Goal: Task Accomplishment & Management: Manage account settings

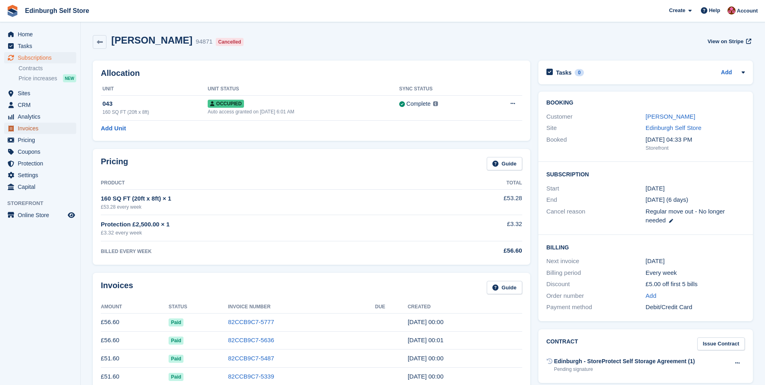
click at [44, 130] on span "Invoices" at bounding box center [42, 128] width 48 height 11
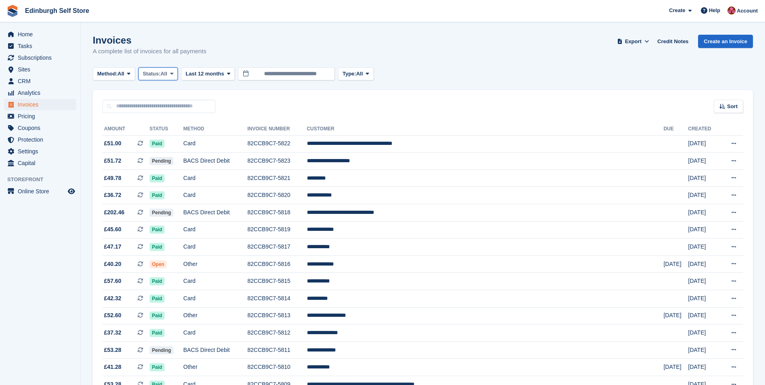
click at [175, 73] on span at bounding box center [172, 74] width 6 height 6
click at [178, 136] on link "Open" at bounding box center [177, 136] width 70 height 15
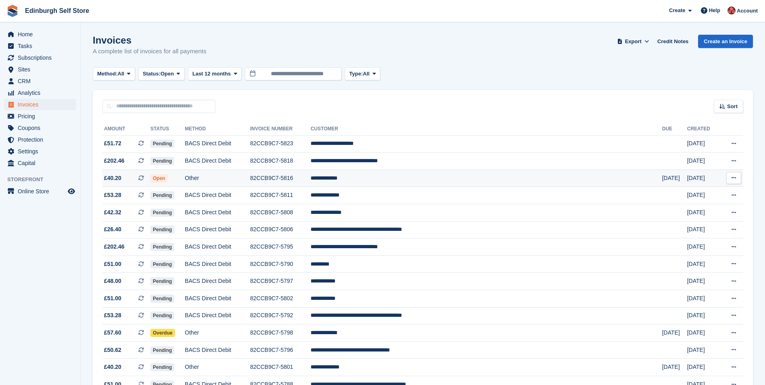
click at [394, 180] on td "**********" at bounding box center [487, 177] width 352 height 17
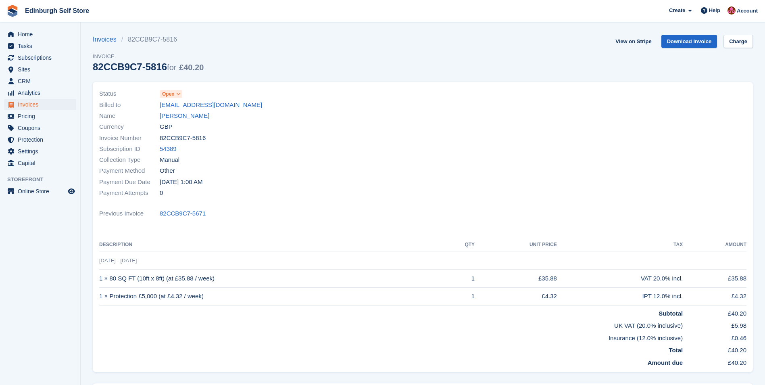
click at [177, 94] on icon at bounding box center [178, 94] width 4 height 5
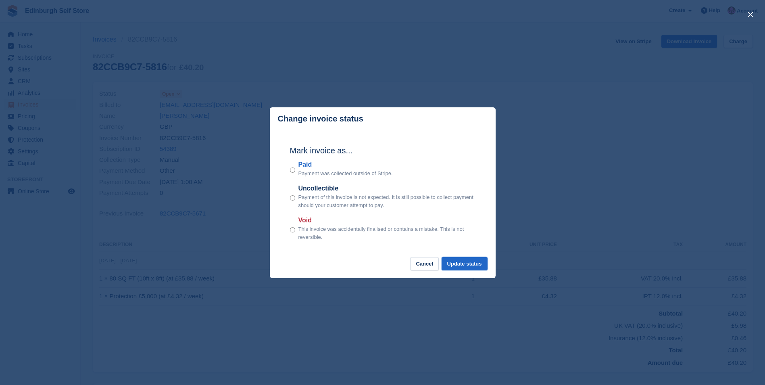
drag, startPoint x: 460, startPoint y: 267, endPoint x: 489, endPoint y: 238, distance: 40.8
click at [461, 265] on button "Update status" at bounding box center [465, 263] width 46 height 13
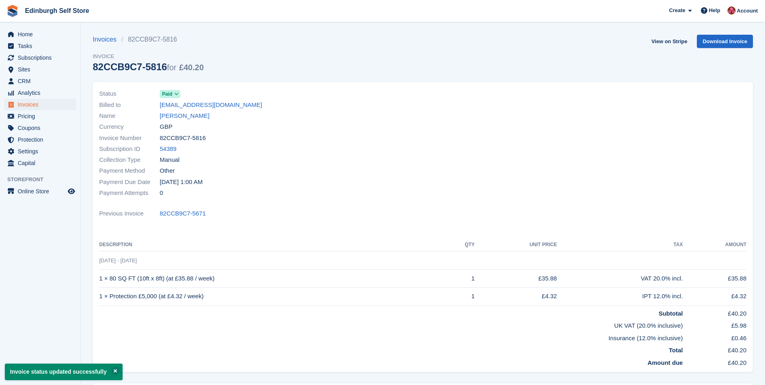
click at [630, 42] on div "Invoices 82CCB9C7-5816 Invoice 82CCB9C7-5816 for £40.20 View on Stripe Download…" at bounding box center [423, 58] width 661 height 47
click at [663, 41] on link "View on Stripe" at bounding box center [669, 41] width 42 height 13
click at [45, 105] on span "Invoices" at bounding box center [42, 104] width 48 height 11
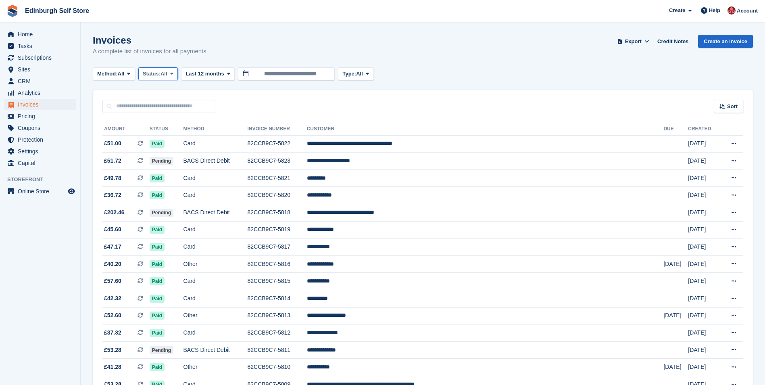
click at [174, 71] on icon at bounding box center [171, 73] width 3 height 5
click at [177, 139] on link "Open" at bounding box center [177, 136] width 70 height 15
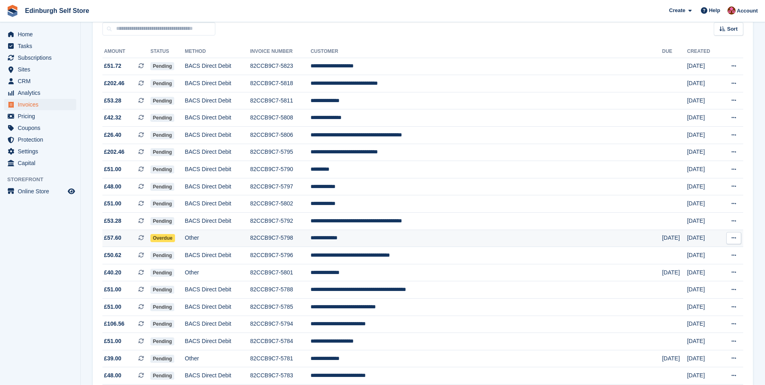
scroll to position [81, 0]
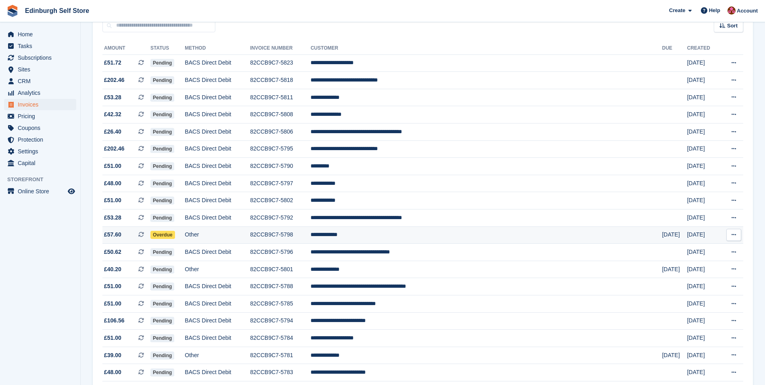
click at [412, 236] on td "**********" at bounding box center [487, 234] width 352 height 17
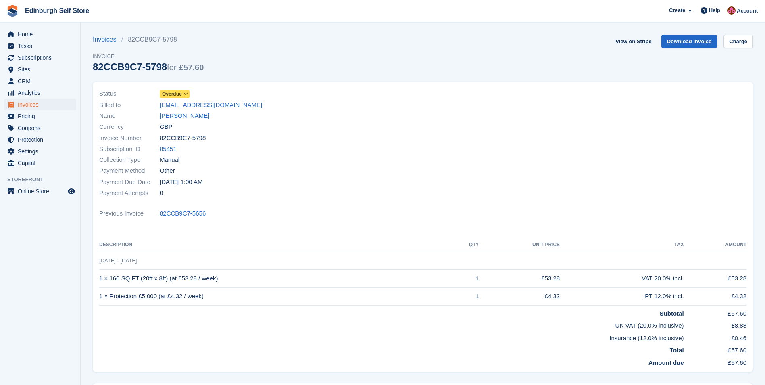
click at [187, 94] on icon at bounding box center [186, 94] width 4 height 5
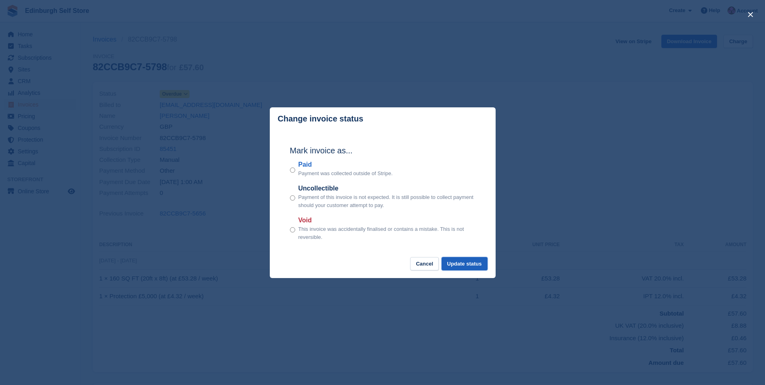
click at [472, 265] on button "Update status" at bounding box center [465, 263] width 46 height 13
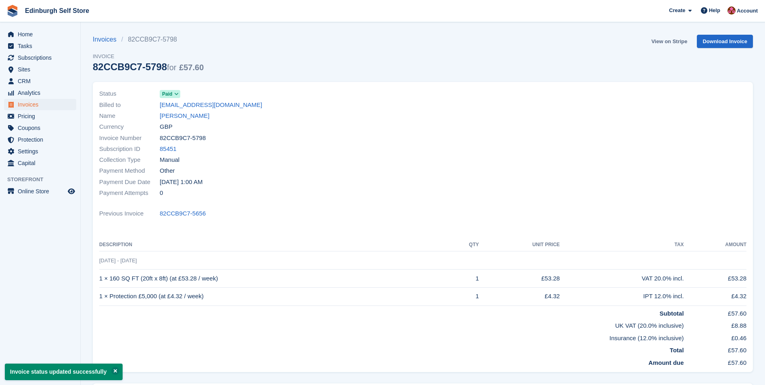
click at [663, 42] on link "View on Stripe" at bounding box center [669, 41] width 42 height 13
click at [46, 104] on span "Invoices" at bounding box center [42, 104] width 48 height 11
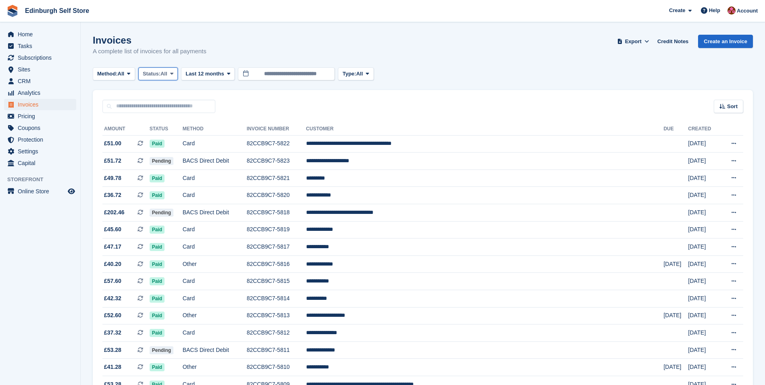
click at [174, 75] on icon at bounding box center [171, 73] width 3 height 5
click at [171, 137] on link "Open" at bounding box center [177, 136] width 70 height 15
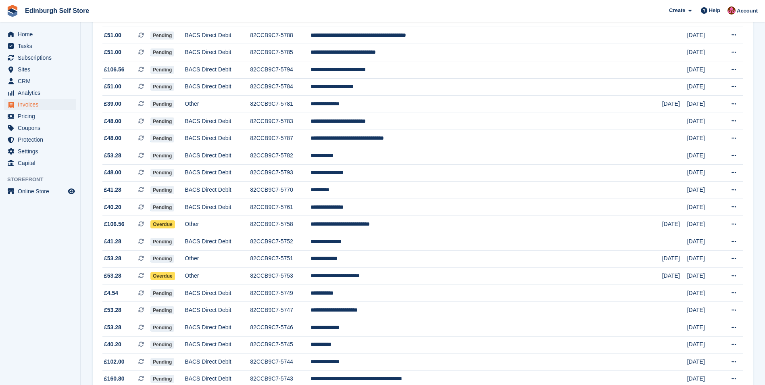
scroll to position [363, 0]
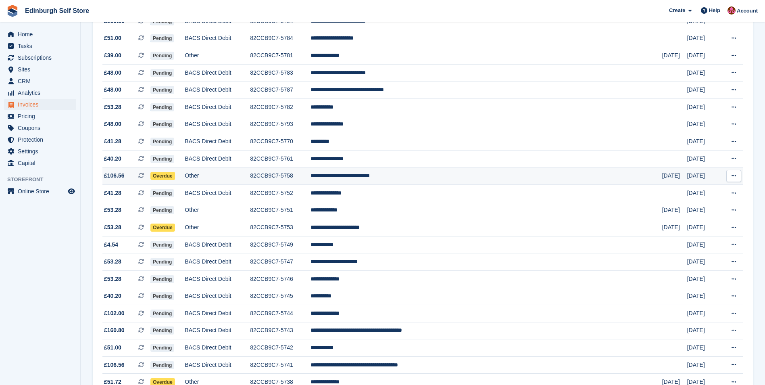
click at [414, 176] on td "**********" at bounding box center [487, 175] width 352 height 17
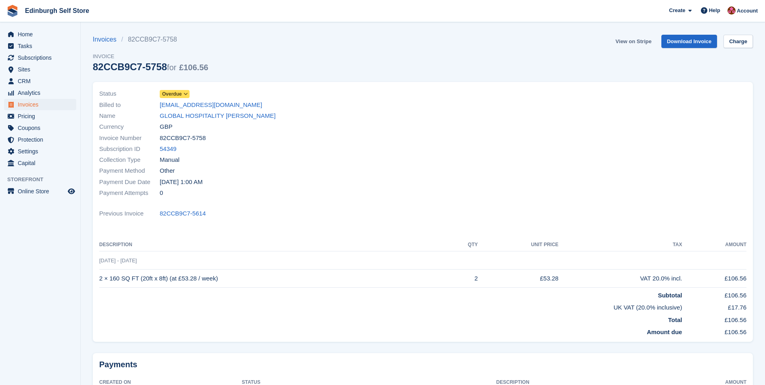
click at [629, 41] on link "View on Stripe" at bounding box center [633, 41] width 42 height 13
drag, startPoint x: 40, startPoint y: 104, endPoint x: 45, endPoint y: 106, distance: 4.9
click at [41, 105] on span "Invoices" at bounding box center [42, 104] width 48 height 11
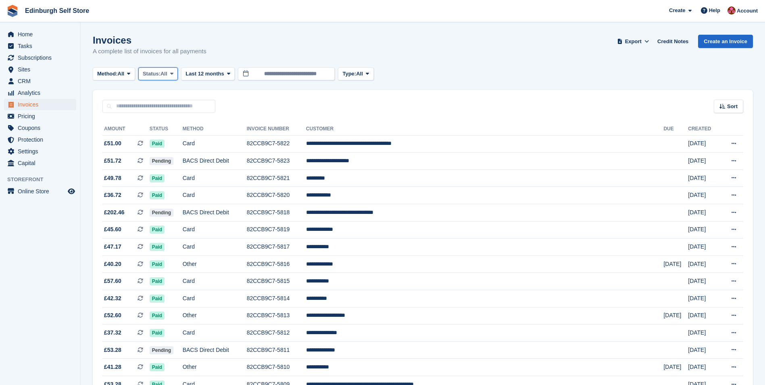
drag, startPoint x: 174, startPoint y: 73, endPoint x: 180, endPoint y: 99, distance: 26.2
click at [174, 74] on icon at bounding box center [171, 73] width 3 height 5
click at [178, 140] on link "Open" at bounding box center [177, 136] width 70 height 15
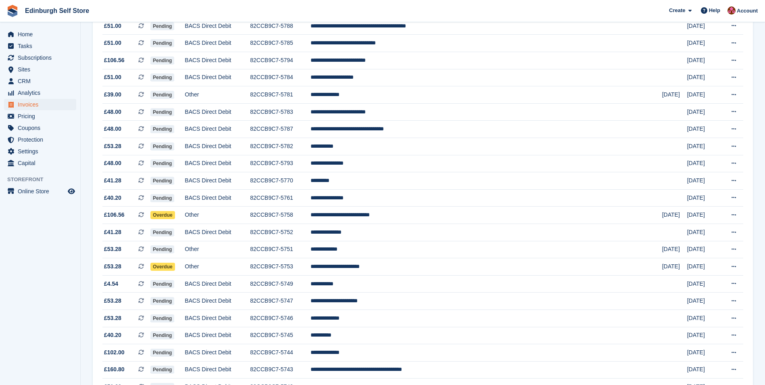
scroll to position [444, 0]
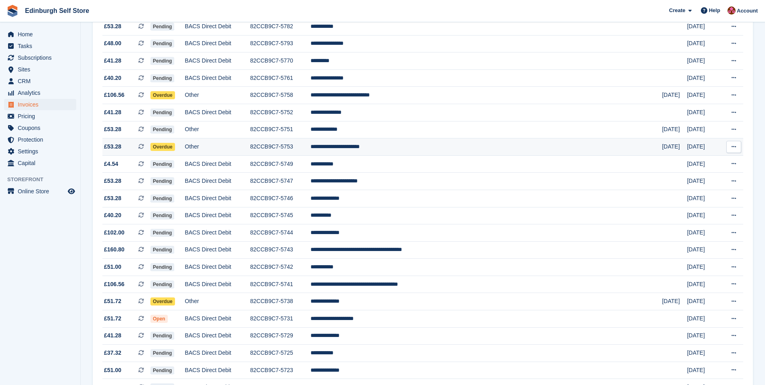
click at [417, 148] on td "**********" at bounding box center [487, 146] width 352 height 17
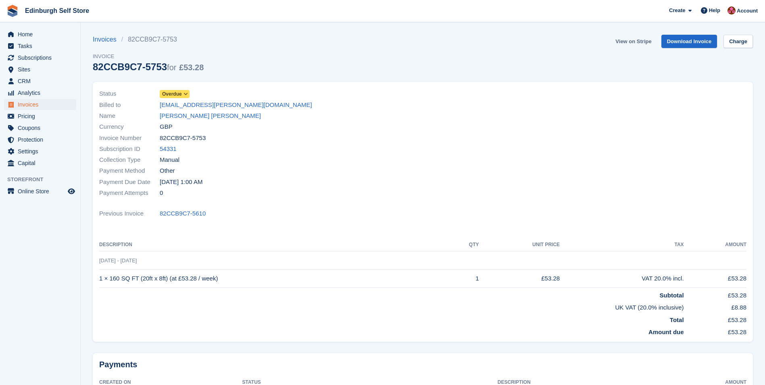
click at [632, 39] on link "View on Stripe" at bounding box center [633, 41] width 42 height 13
click at [46, 103] on span "Invoices" at bounding box center [42, 104] width 48 height 11
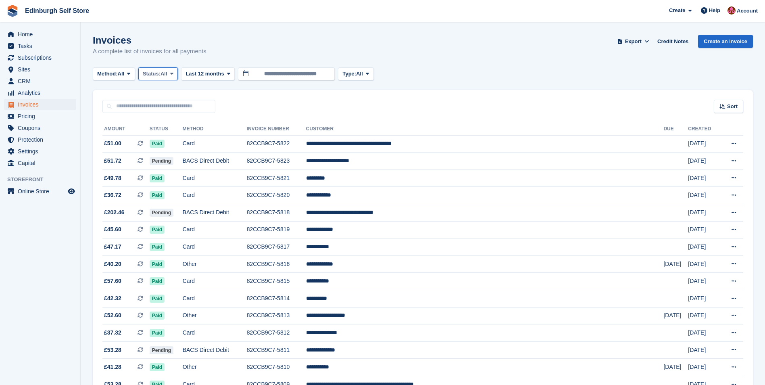
click at [172, 74] on span at bounding box center [172, 74] width 6 height 6
click at [165, 140] on link "Open" at bounding box center [177, 136] width 70 height 15
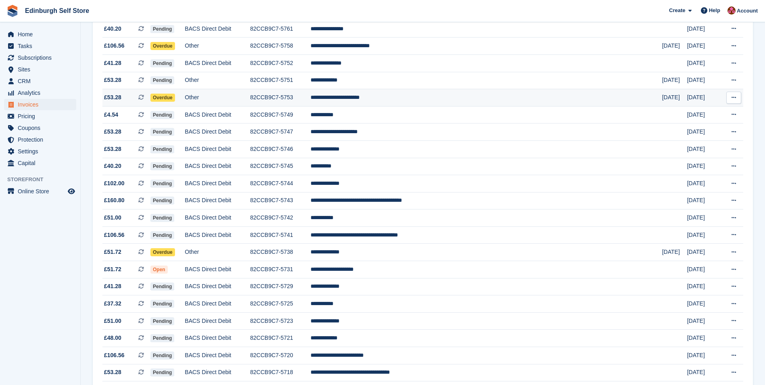
scroll to position [525, 0]
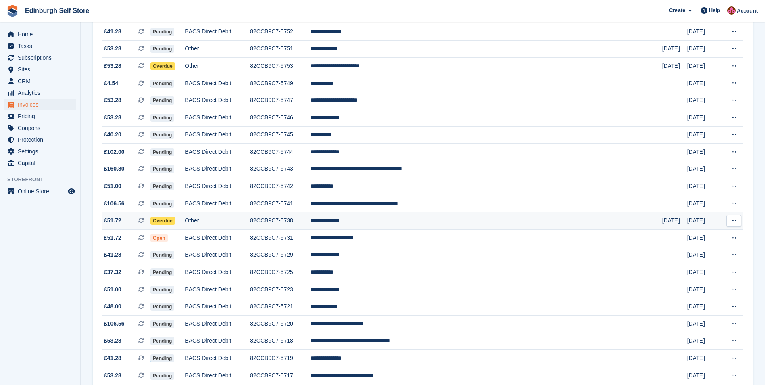
click at [418, 222] on td "**********" at bounding box center [487, 220] width 352 height 17
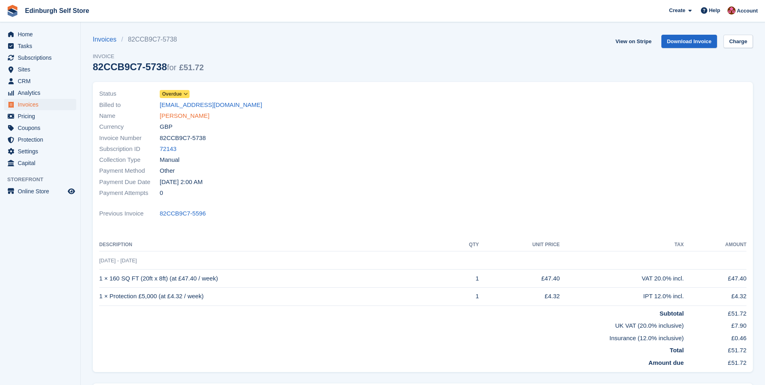
click at [186, 114] on link "[PERSON_NAME]" at bounding box center [185, 115] width 50 height 9
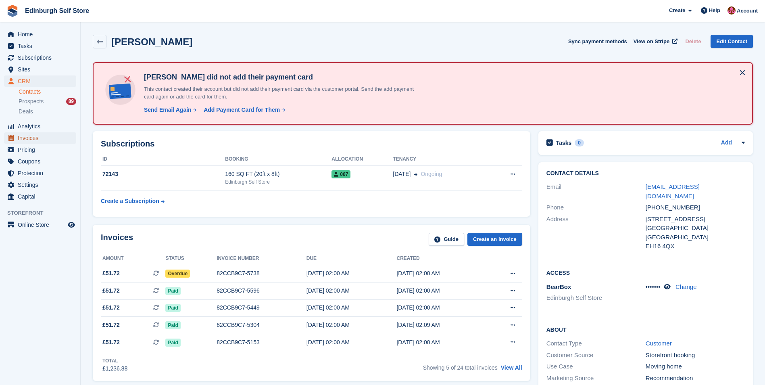
click at [36, 137] on span "Invoices" at bounding box center [42, 137] width 48 height 11
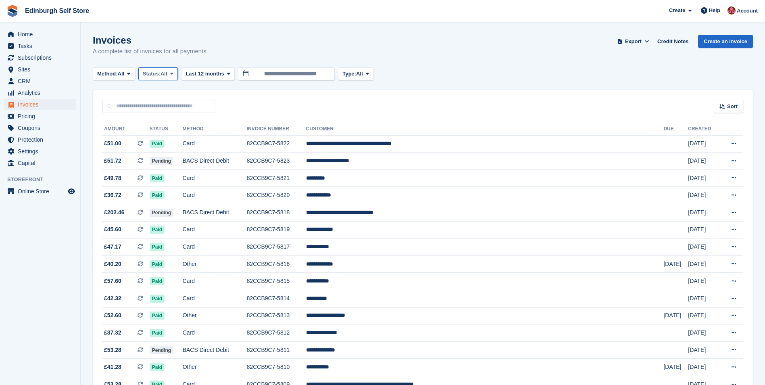
click at [172, 73] on span at bounding box center [172, 74] width 6 height 6
click at [174, 138] on link "Open" at bounding box center [177, 136] width 70 height 15
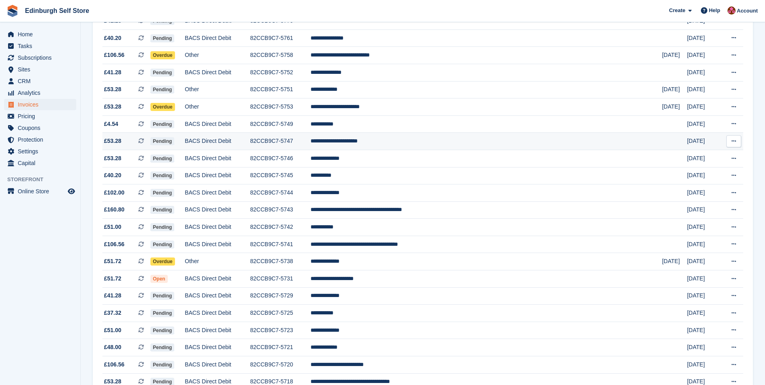
scroll to position [484, 0]
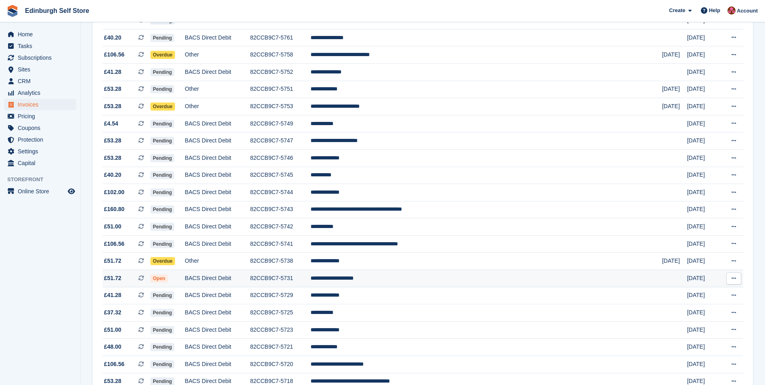
click at [429, 280] on td "**********" at bounding box center [487, 278] width 352 height 17
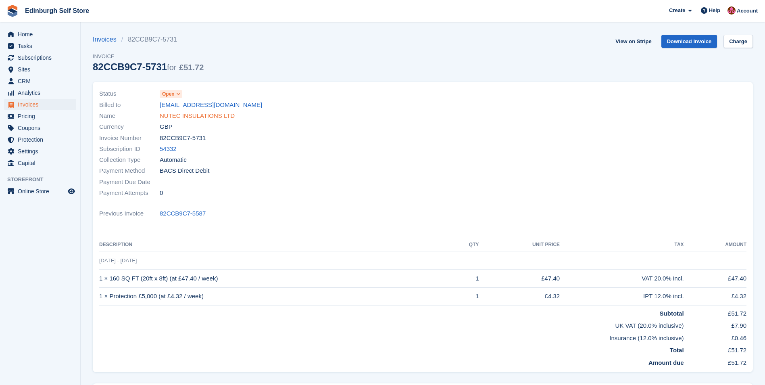
click at [193, 114] on link "NUTEC INSULATIONS LTD" at bounding box center [197, 115] width 75 height 9
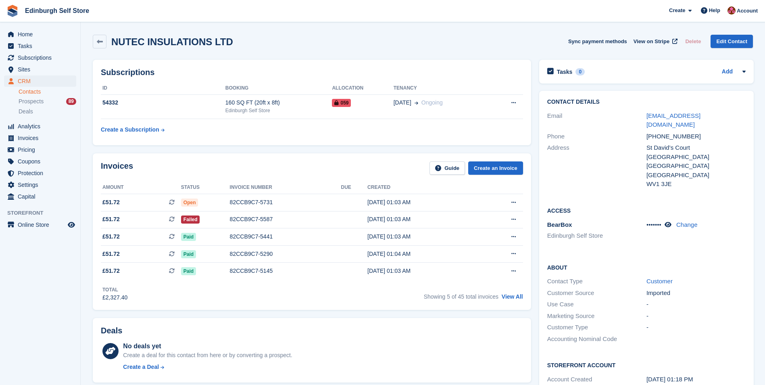
drag, startPoint x: 736, startPoint y: 115, endPoint x: 645, endPoint y: 115, distance: 91.6
click at [645, 115] on div "Email accounts@nutecinsulations.com" at bounding box center [647, 120] width 199 height 21
drag, startPoint x: 645, startPoint y: 115, endPoint x: 655, endPoint y: 116, distance: 10.1
copy div "accounts@nutecinsulations.com"
click at [30, 32] on span "Home" at bounding box center [42, 34] width 48 height 11
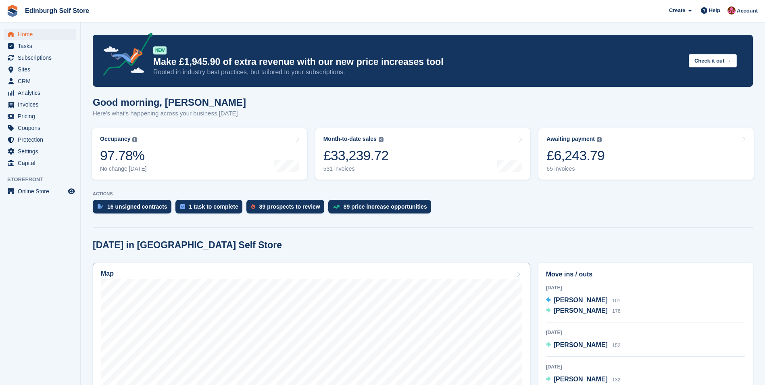
scroll to position [121, 0]
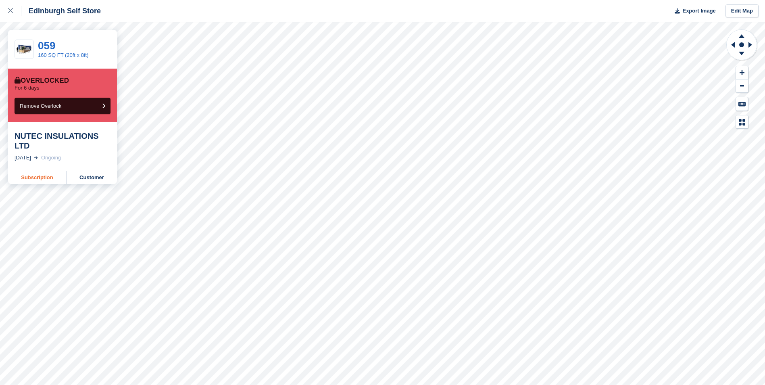
click at [36, 171] on link "Subscription" at bounding box center [37, 177] width 59 height 13
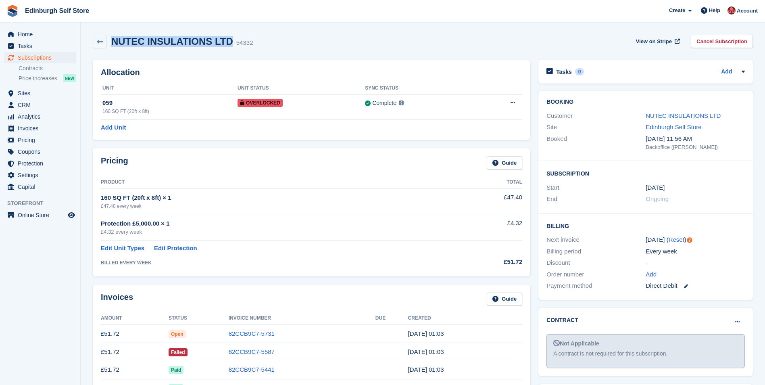
drag, startPoint x: 224, startPoint y: 40, endPoint x: 109, endPoint y: 41, distance: 115.4
click at [109, 41] on div "NUTEC INSULATIONS LTD 54332" at bounding box center [180, 42] width 146 height 12
copy h2 "NUTEC INSULATIONS LTD"
click at [41, 298] on aside "Home Tasks Subscriptions Subscriptions Subscriptions Contracts Price increases …" at bounding box center [40, 194] width 80 height 345
click at [251, 354] on link "82CCB9C7-5587" at bounding box center [252, 351] width 46 height 7
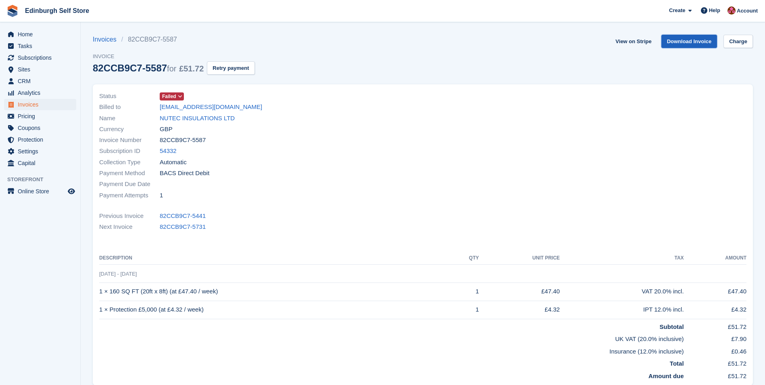
click at [687, 42] on link "Download Invoice" at bounding box center [690, 41] width 56 height 13
drag, startPoint x: 660, startPoint y: 146, endPoint x: 649, endPoint y: 145, distance: 11.0
click at [659, 147] on div at bounding box center [587, 146] width 329 height 120
click at [202, 118] on link "NUTEC INSULATIONS LTD" at bounding box center [197, 118] width 75 height 9
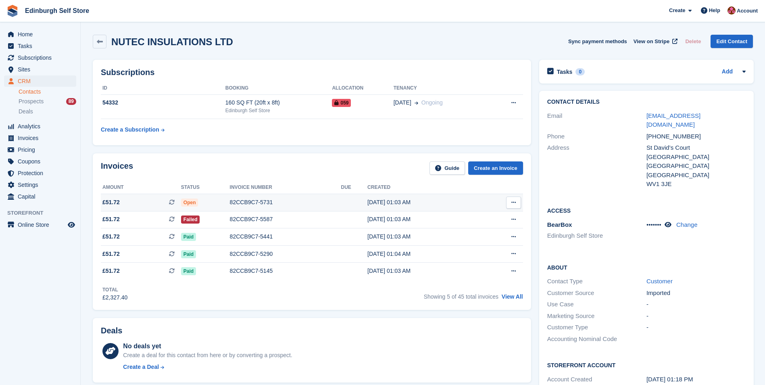
click at [257, 201] on div "82CCB9C7-5731" at bounding box center [285, 202] width 111 height 8
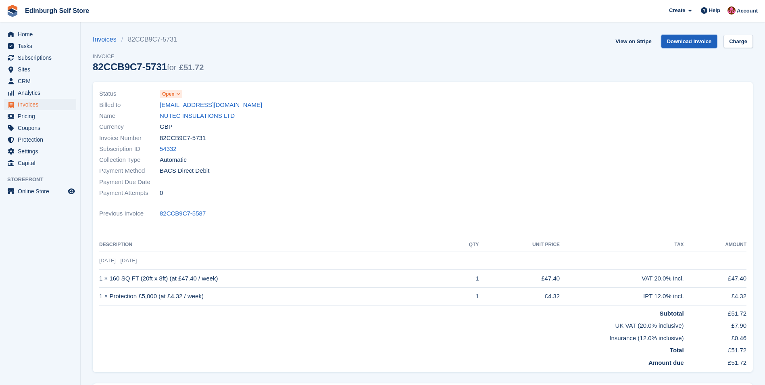
click at [681, 41] on link "Download Invoice" at bounding box center [690, 41] width 56 height 13
click at [52, 59] on span "Subscriptions" at bounding box center [42, 57] width 48 height 11
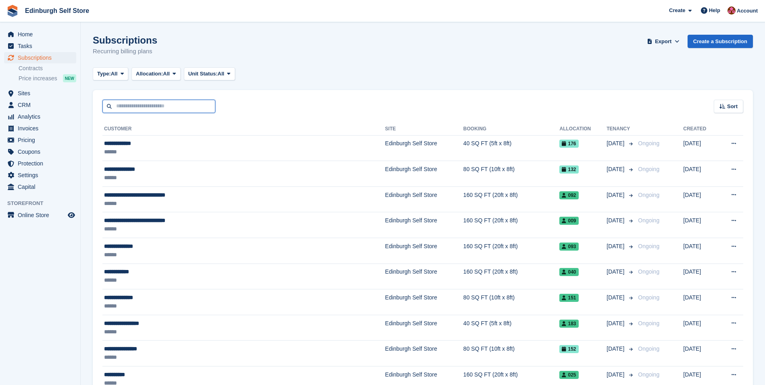
click at [127, 106] on input "text" at bounding box center [158, 106] width 113 height 13
type input "****"
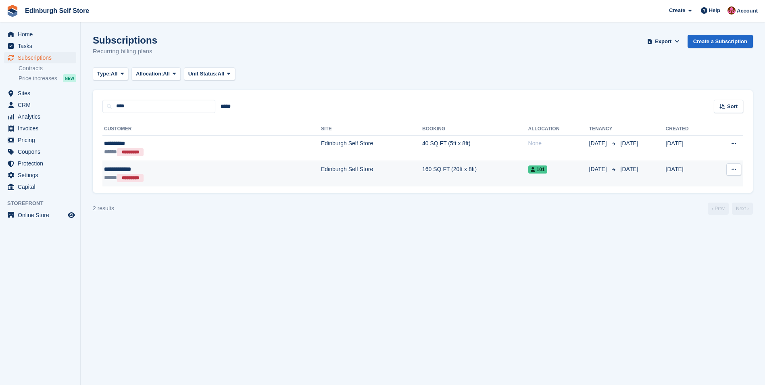
click at [321, 168] on td "Edinburgh Self Store" at bounding box center [371, 173] width 101 height 25
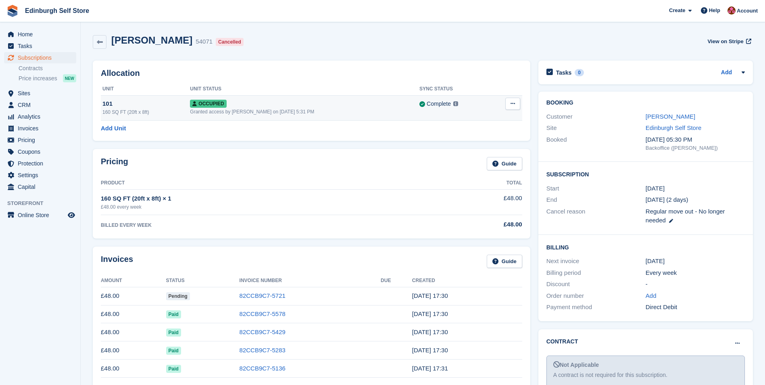
click at [515, 104] on button at bounding box center [513, 104] width 15 height 12
click at [466, 138] on p "Deallocate" at bounding box center [482, 137] width 70 height 10
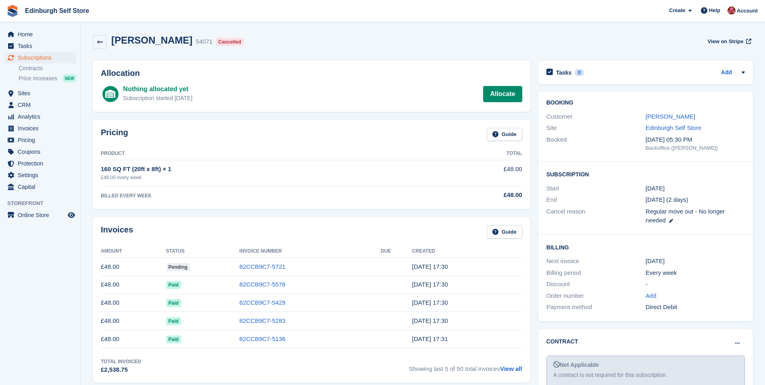
drag, startPoint x: 384, startPoint y: 23, endPoint x: 318, endPoint y: 139, distance: 133.7
click at [330, 129] on div "Pricing Guide" at bounding box center [312, 137] width 422 height 18
click at [669, 114] on link "[PERSON_NAME]" at bounding box center [671, 116] width 50 height 7
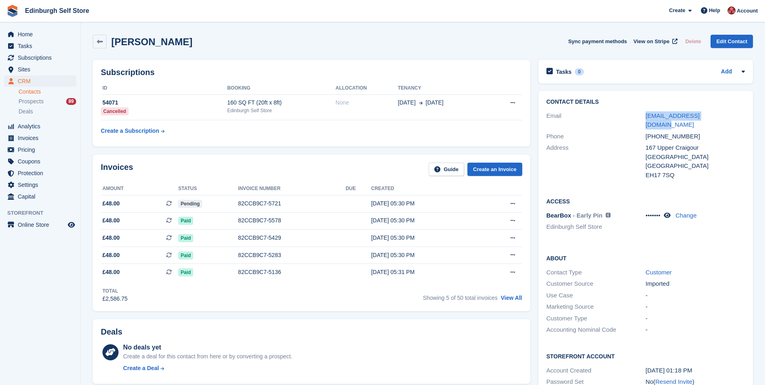
drag, startPoint x: 725, startPoint y: 117, endPoint x: 646, endPoint y: 120, distance: 80.0
click at [646, 120] on div "[EMAIL_ADDRESS][DOMAIN_NAME]" at bounding box center [695, 120] width 99 height 18
drag, startPoint x: 646, startPoint y: 120, endPoint x: 663, endPoint y: 117, distance: 17.6
copy link "hatmaker2001@gmail.com"
click at [43, 38] on span "Home" at bounding box center [42, 34] width 48 height 11
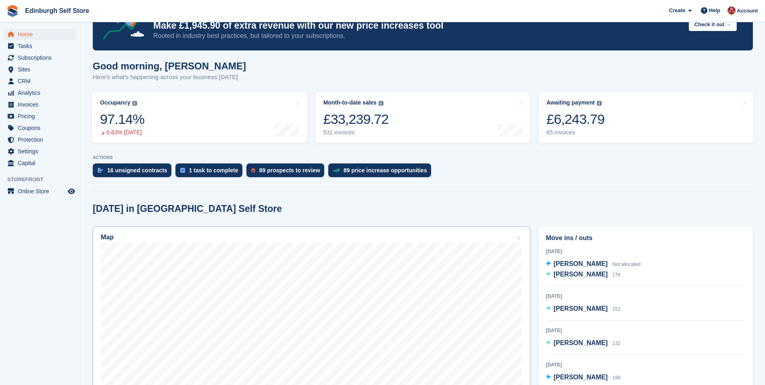
scroll to position [121, 0]
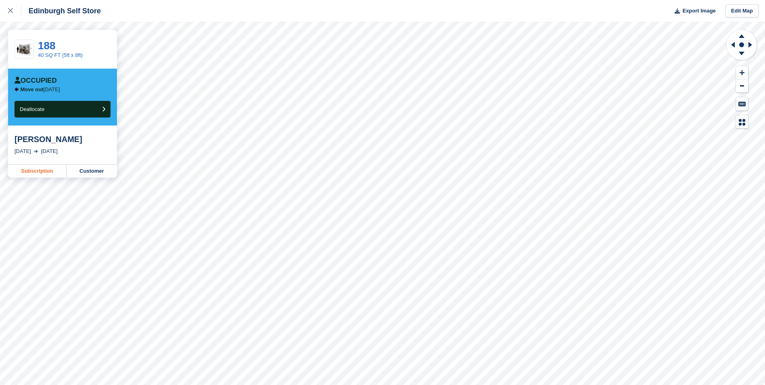
click at [44, 174] on link "Subscription" at bounding box center [37, 171] width 59 height 13
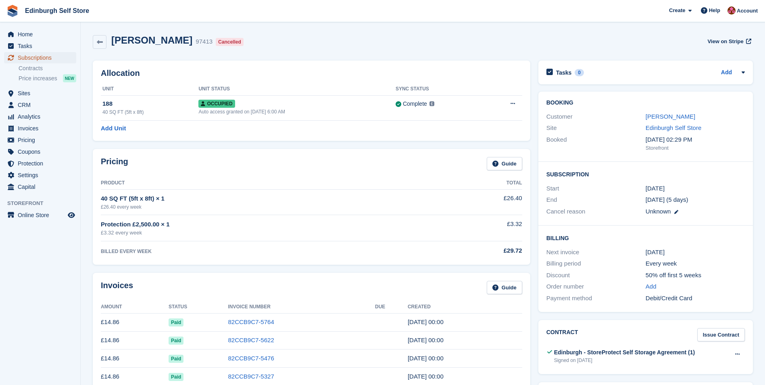
click at [52, 59] on span "Subscriptions" at bounding box center [42, 57] width 48 height 11
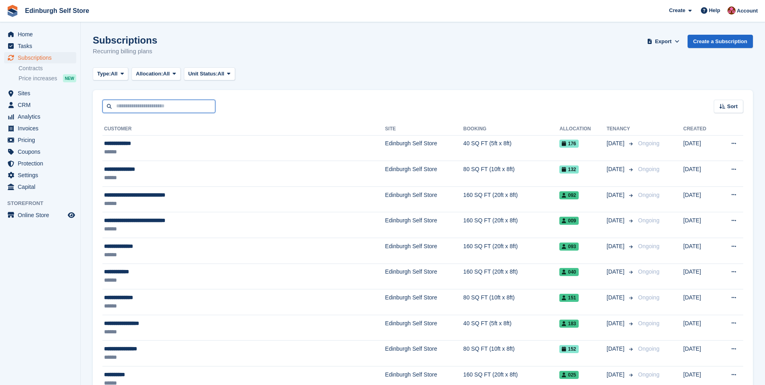
click at [170, 105] on input "text" at bounding box center [158, 106] width 113 height 13
type input "****"
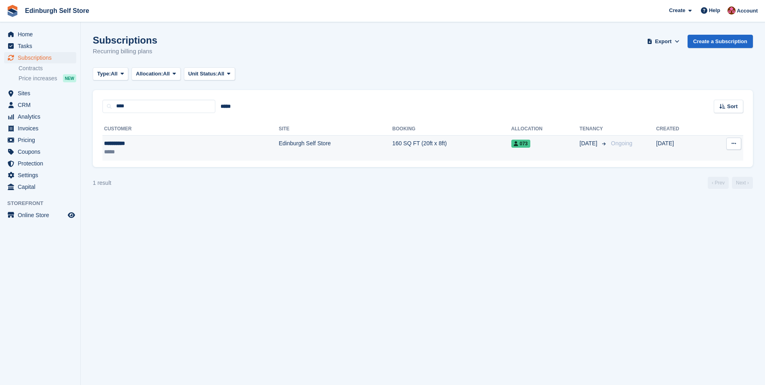
click at [279, 143] on td "Edinburgh Self Store" at bounding box center [336, 147] width 114 height 25
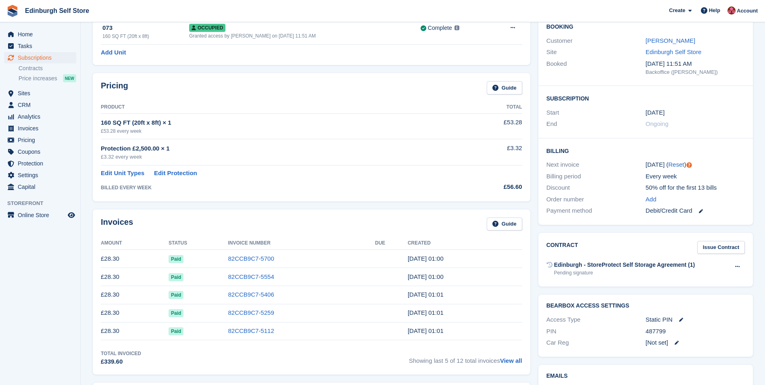
scroll to position [202, 0]
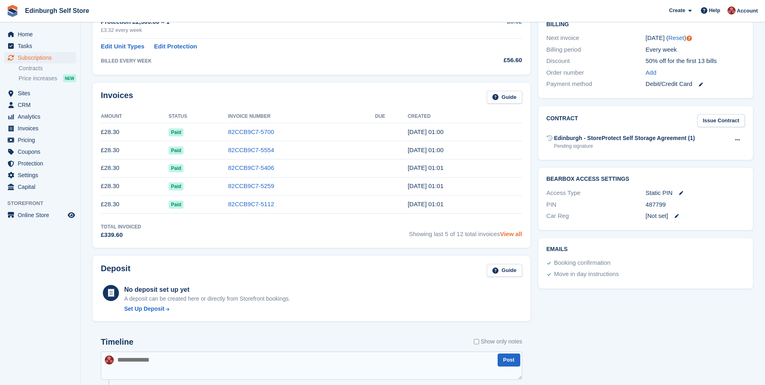
click at [514, 233] on link "View all" at bounding box center [511, 233] width 22 height 7
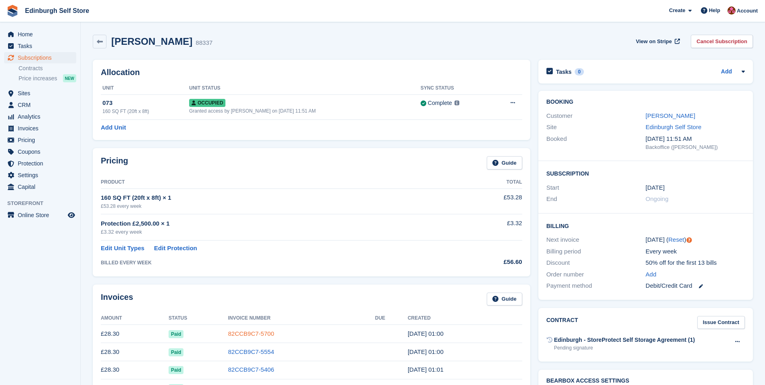
click at [259, 334] on link "82CCB9C7-5700" at bounding box center [251, 333] width 46 height 7
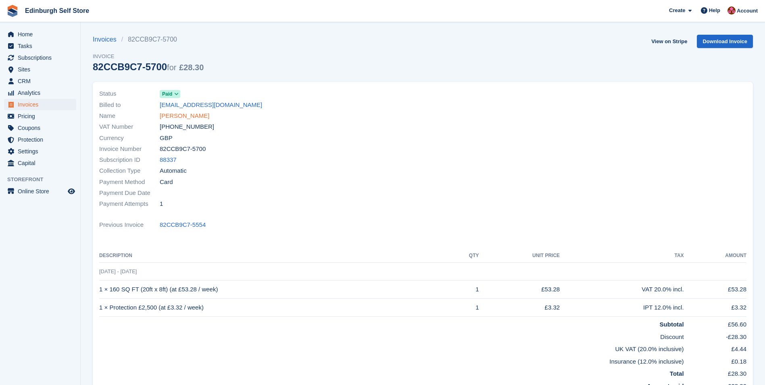
click at [183, 117] on link "[PERSON_NAME]" at bounding box center [185, 115] width 50 height 9
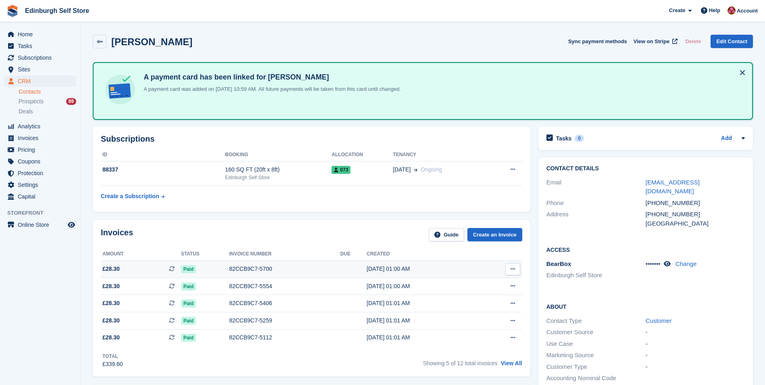
click at [243, 268] on div "82CCB9C7-5700" at bounding box center [284, 269] width 111 height 8
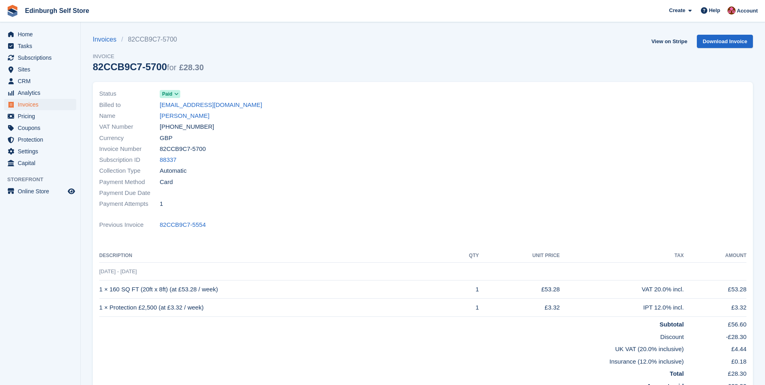
drag, startPoint x: 170, startPoint y: 115, endPoint x: 183, endPoint y: 122, distance: 14.5
click at [171, 115] on link "[PERSON_NAME]" at bounding box center [185, 115] width 50 height 9
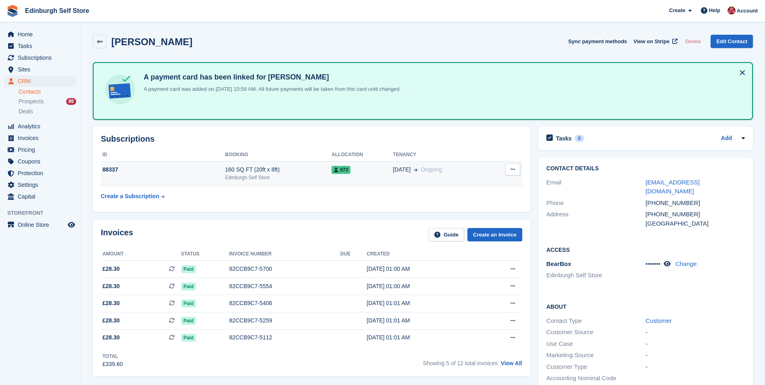
click at [284, 170] on div "160 SQ FT (20ft x 8ft)" at bounding box center [278, 169] width 107 height 8
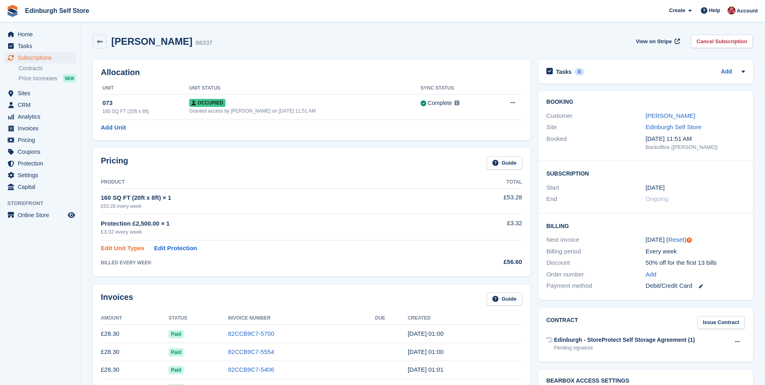
click at [115, 249] on link "Edit Unit Types" at bounding box center [123, 248] width 44 height 9
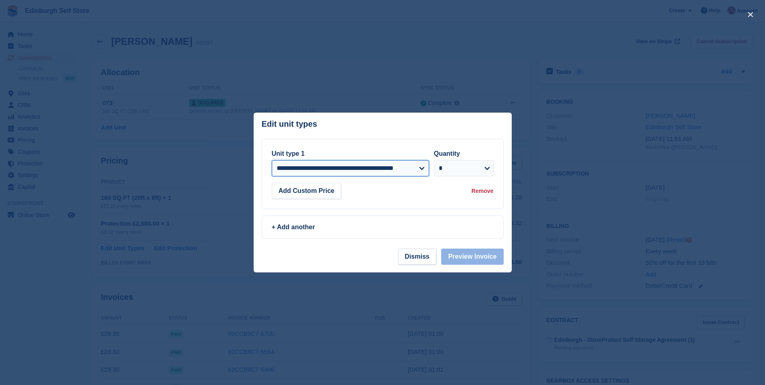
click at [422, 171] on select "**********" at bounding box center [350, 168] width 157 height 16
click at [50, 285] on div at bounding box center [382, 192] width 765 height 385
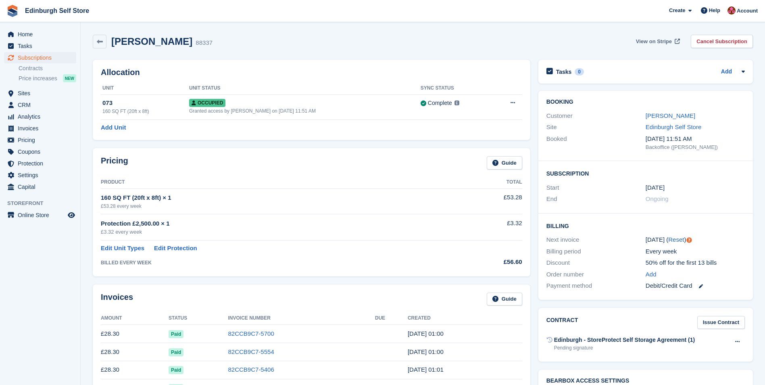
click at [656, 41] on span "View on Stripe" at bounding box center [654, 42] width 36 height 8
click at [42, 130] on span "Invoices" at bounding box center [42, 128] width 48 height 11
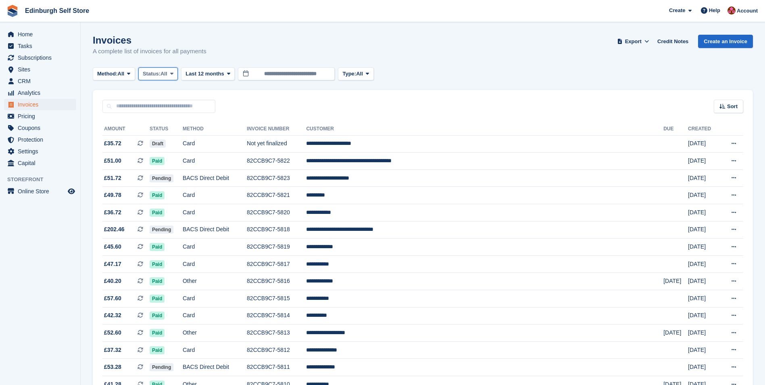
click at [174, 74] on icon at bounding box center [171, 73] width 3 height 5
click at [169, 139] on link "Open" at bounding box center [177, 136] width 70 height 15
